Goal: Information Seeking & Learning: Understand process/instructions

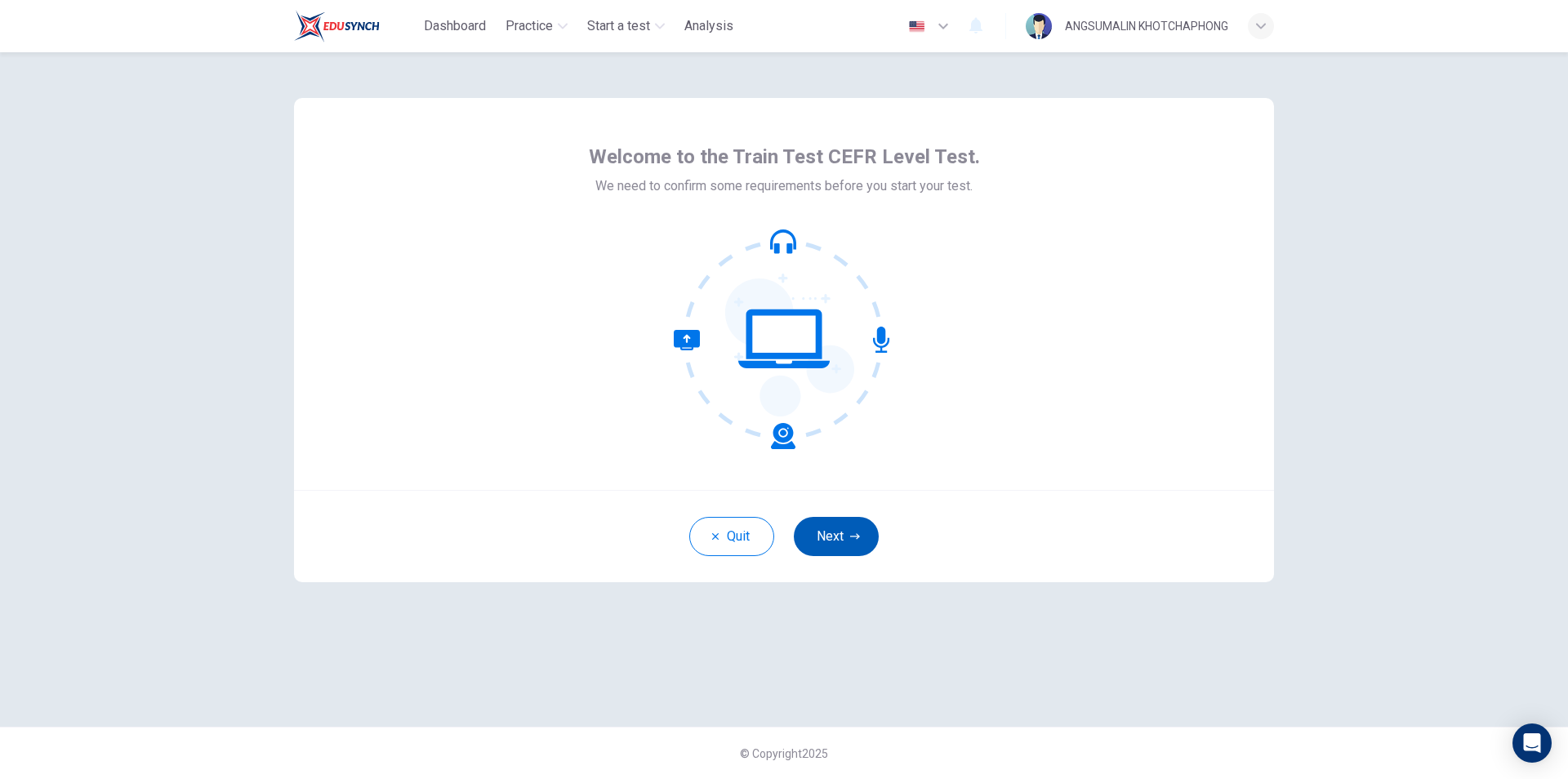
click at [845, 538] on button "Next" at bounding box center [836, 537] width 85 height 40
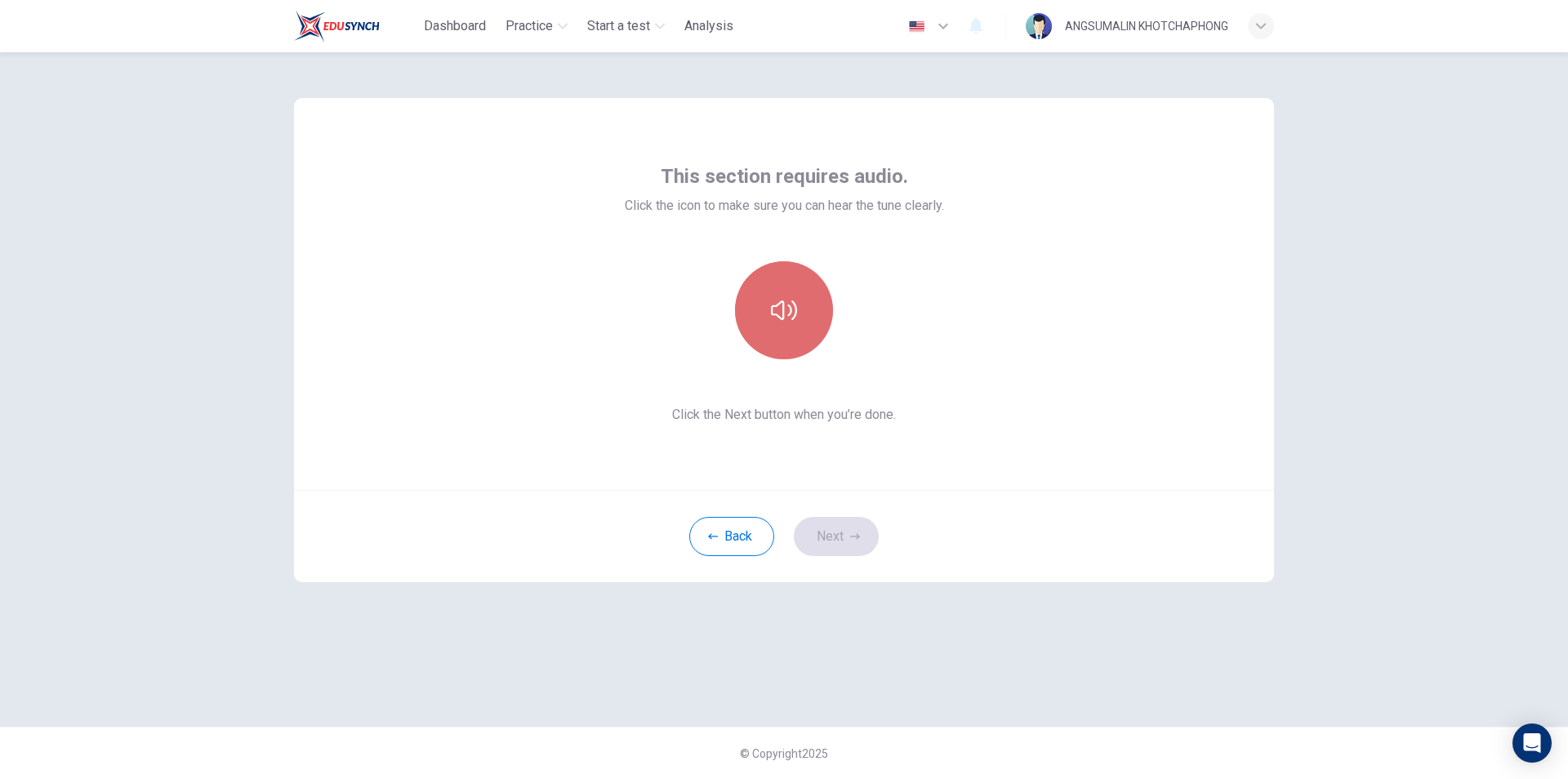
click at [808, 302] on button "button" at bounding box center [784, 311] width 98 height 98
click at [843, 535] on button "Next" at bounding box center [836, 537] width 85 height 40
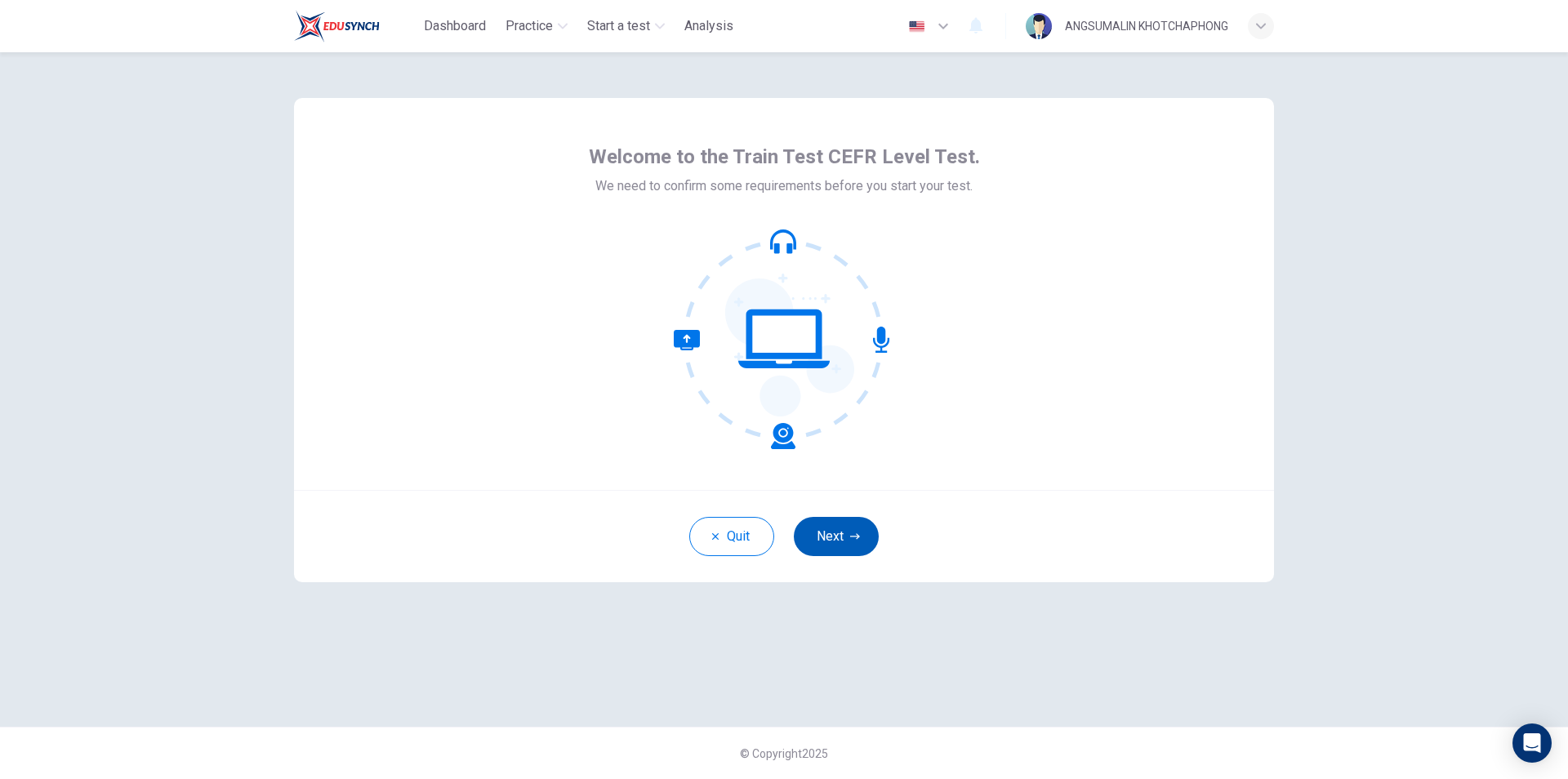
click at [835, 528] on button "Next" at bounding box center [836, 537] width 85 height 40
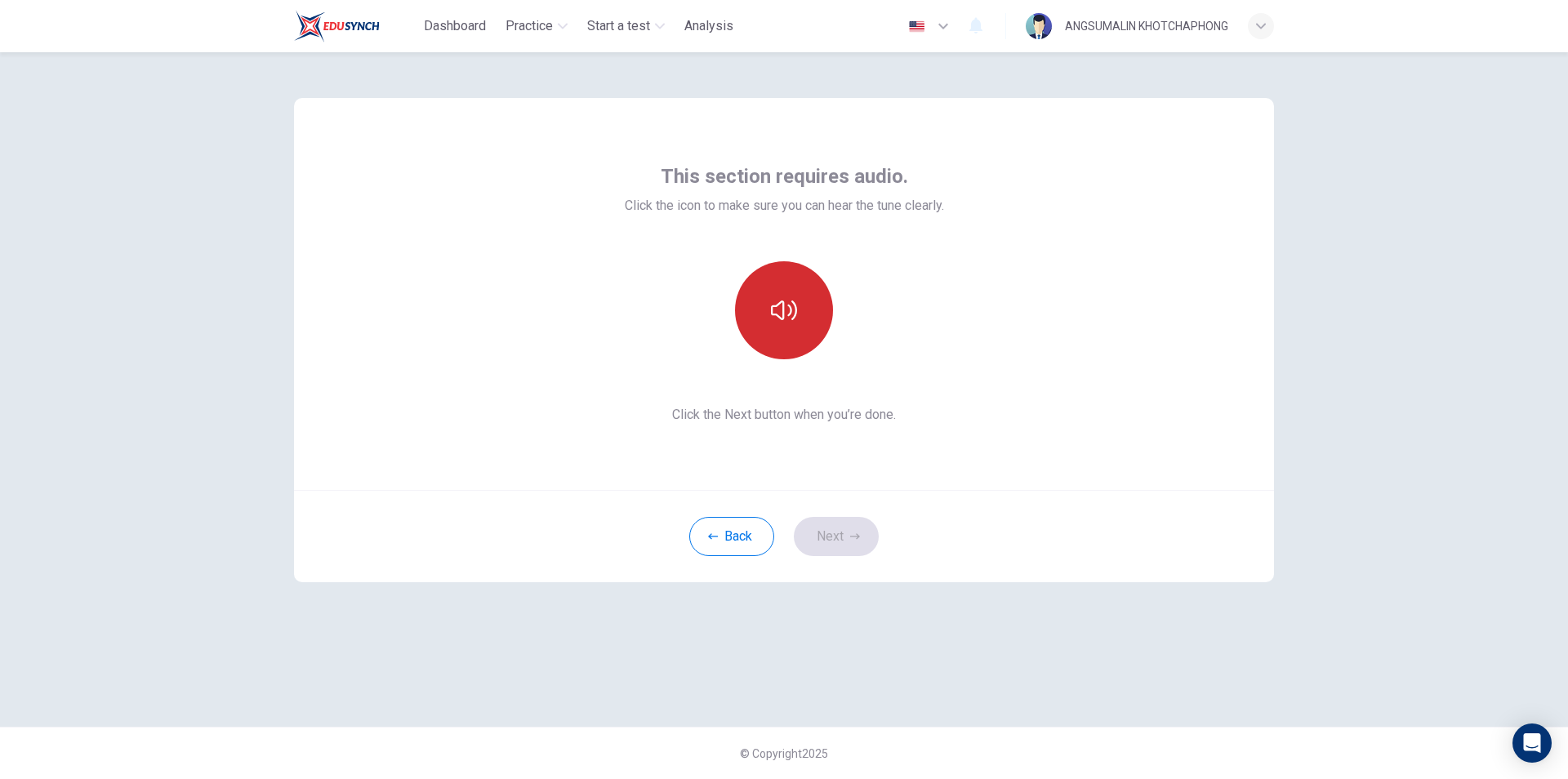
click at [793, 313] on icon "button" at bounding box center [784, 311] width 26 height 26
click at [841, 534] on button "Next" at bounding box center [836, 537] width 85 height 40
